Goal: Task Accomplishment & Management: Complete application form

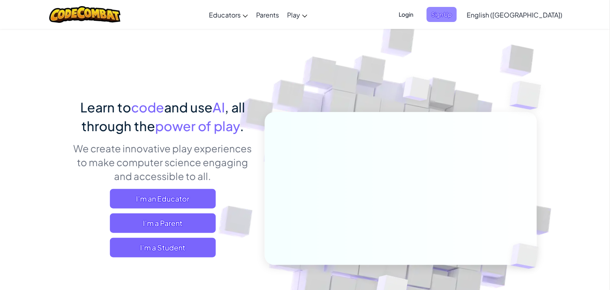
click at [457, 19] on span "Sign Up" at bounding box center [442, 14] width 30 height 15
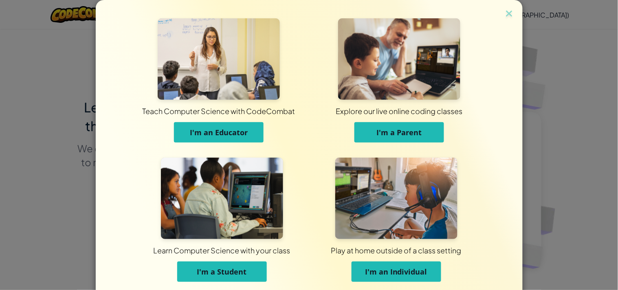
click at [223, 172] on img at bounding box center [222, 198] width 122 height 81
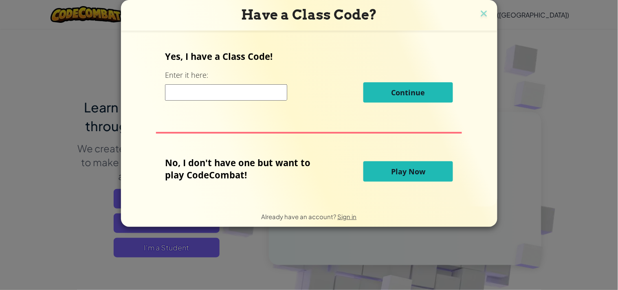
drag, startPoint x: 254, startPoint y: 97, endPoint x: 252, endPoint y: 100, distance: 4.4
click at [254, 97] on input at bounding box center [226, 92] width 122 height 16
type input "BurnRightSword"
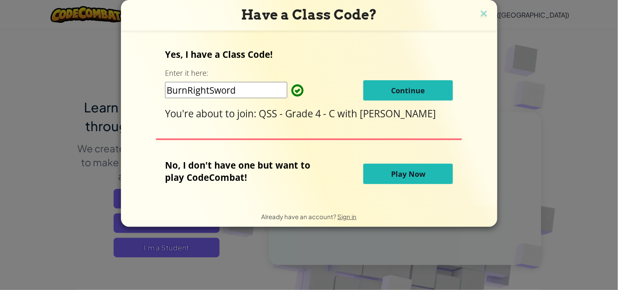
click at [409, 91] on span "Continue" at bounding box center [408, 91] width 34 height 10
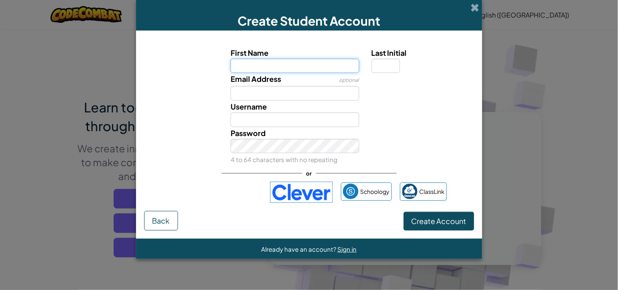
paste input "SAM ALI HAMAM"
drag, startPoint x: 263, startPoint y: 67, endPoint x: 251, endPoint y: 66, distance: 11.4
click at [251, 66] on input "SAM ALI HAMAM" at bounding box center [295, 66] width 129 height 15
click at [300, 67] on input "SAM HAMAM" at bounding box center [295, 66] width 129 height 15
type input "SAM HAMA"
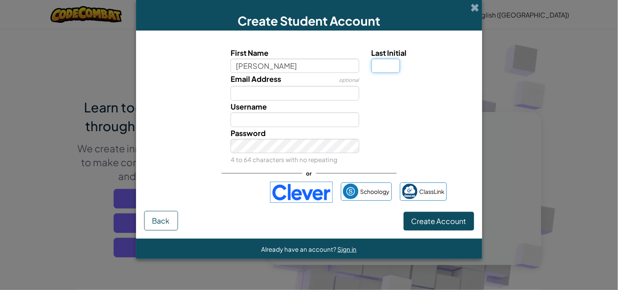
type input "SAM HAMA"
click at [383, 68] on input "Last Initial" at bounding box center [385, 66] width 29 height 15
type input "M"
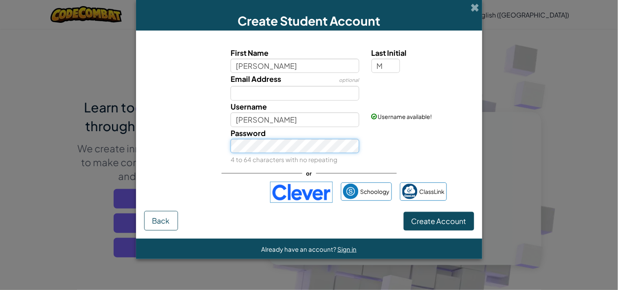
type input "SAM HAMAM"
click at [438, 219] on span "Create Account" at bounding box center [438, 220] width 55 height 9
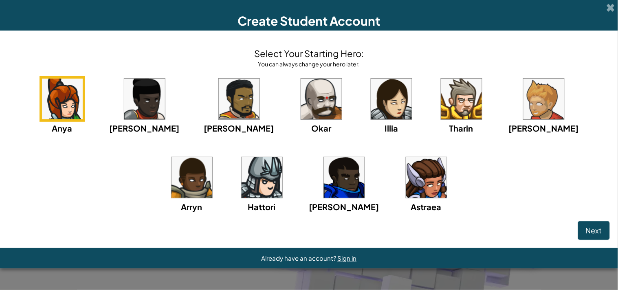
click button "Next" at bounding box center [594, 230] width 32 height 19
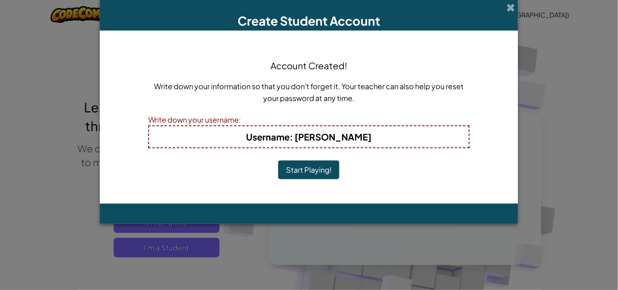
click at [278, 160] on button "Start Playing!" at bounding box center [308, 169] width 61 height 19
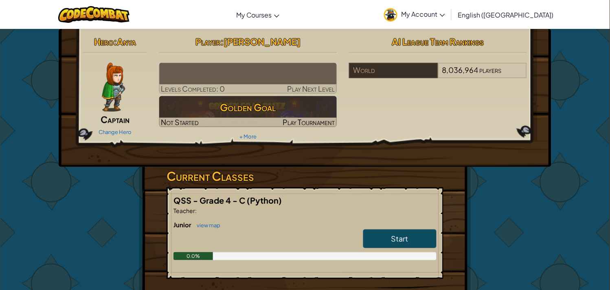
click at [449, 19] on link "My Account" at bounding box center [414, 15] width 69 height 26
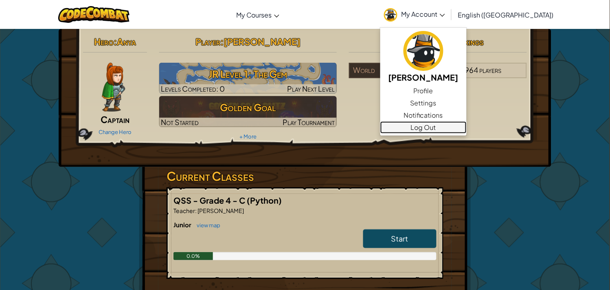
click at [463, 123] on link "Log Out" at bounding box center [423, 127] width 86 height 12
